Goal: Check status: Check status

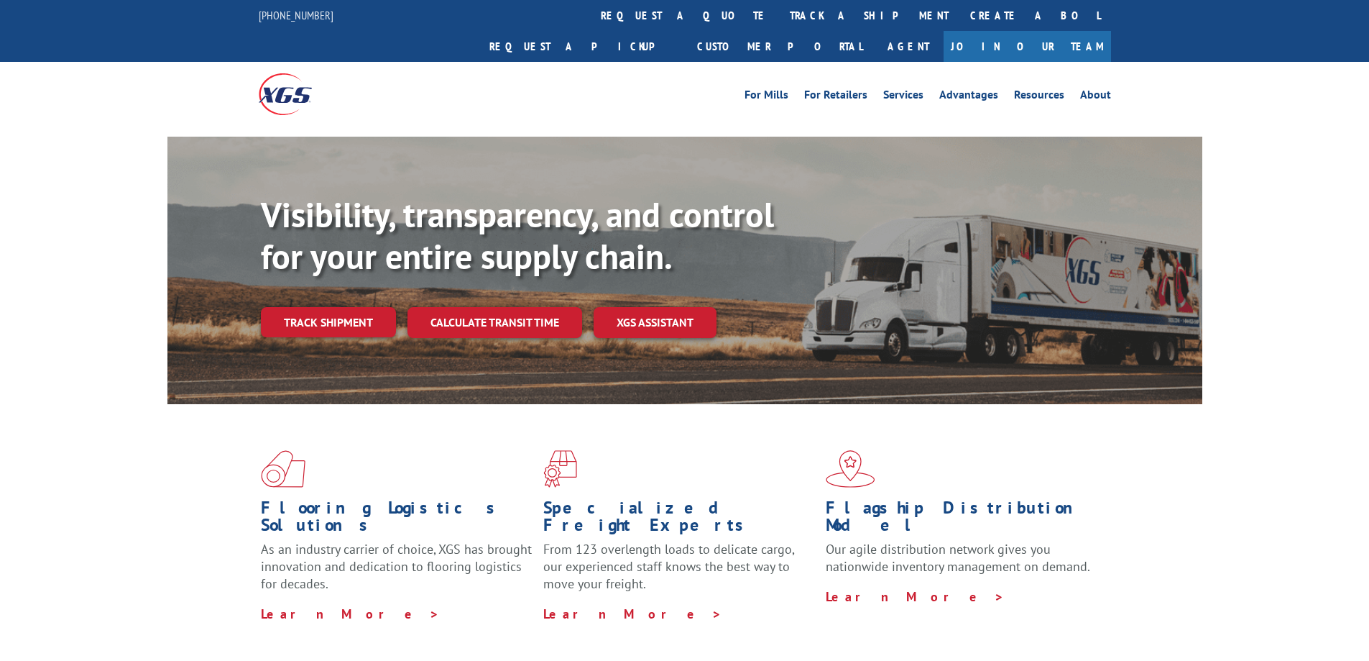
click at [347, 307] on div "Visibility, transparency, and control for your entire supply chain. Track shipm…" at bounding box center [732, 294] width 942 height 201
click at [359, 307] on link "Track shipment" at bounding box center [328, 322] width 135 height 30
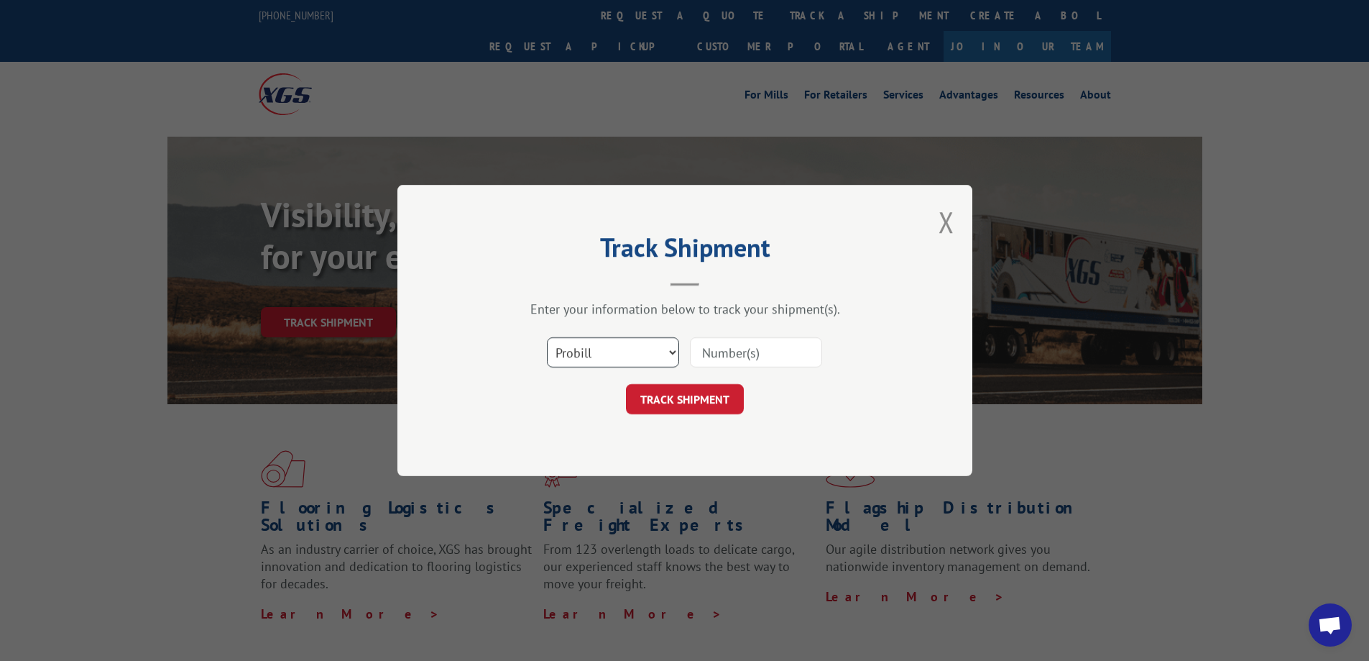
click at [607, 359] on select "Select category... Probill BOL PO" at bounding box center [613, 352] width 132 height 30
select select "bol"
click at [547, 337] on select "Select category... Probill BOL PO" at bounding box center [613, 352] width 132 height 30
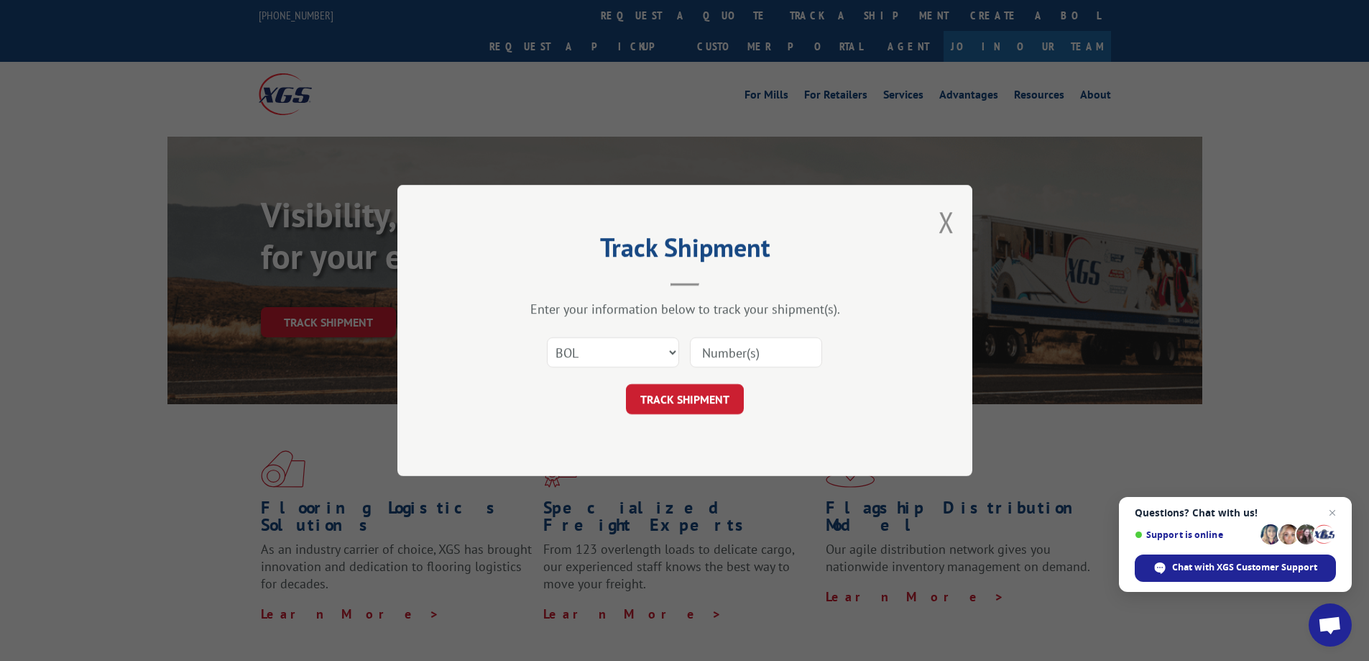
click at [773, 354] on input at bounding box center [756, 352] width 132 height 30
paste input "3375225"
type input "3375225"
click at [694, 405] on button "TRACK SHIPMENT" at bounding box center [685, 399] width 118 height 30
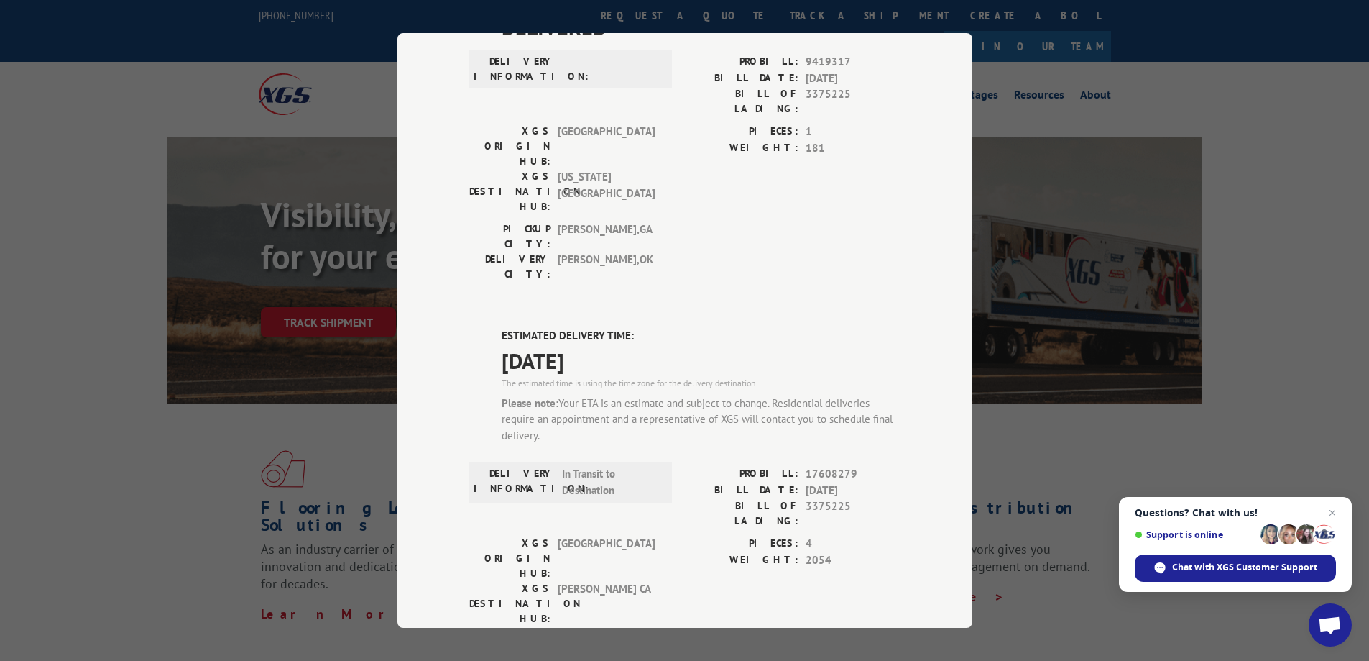
scroll to position [144, 0]
